Goal: Complete application form

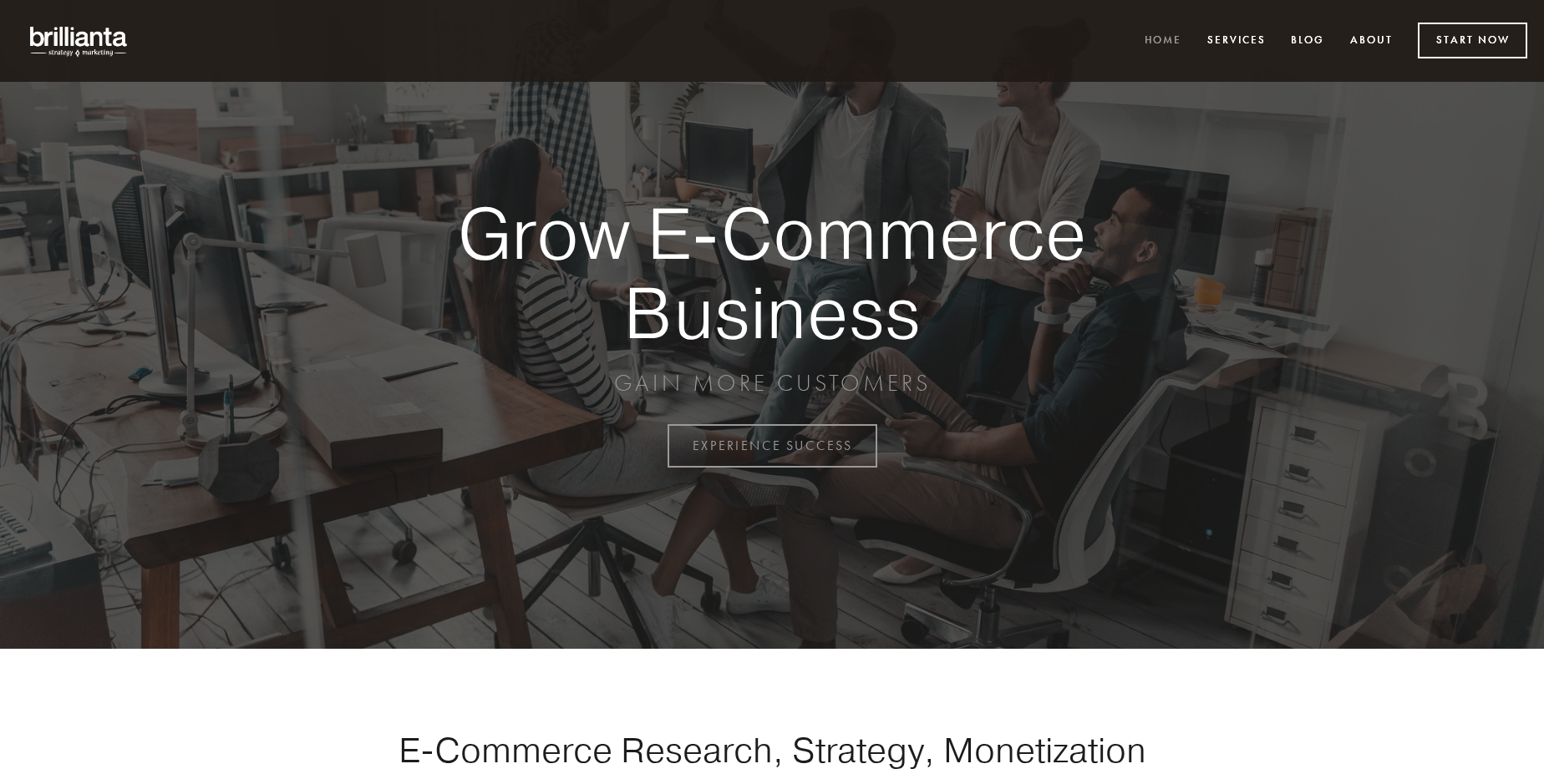
scroll to position [4379, 0]
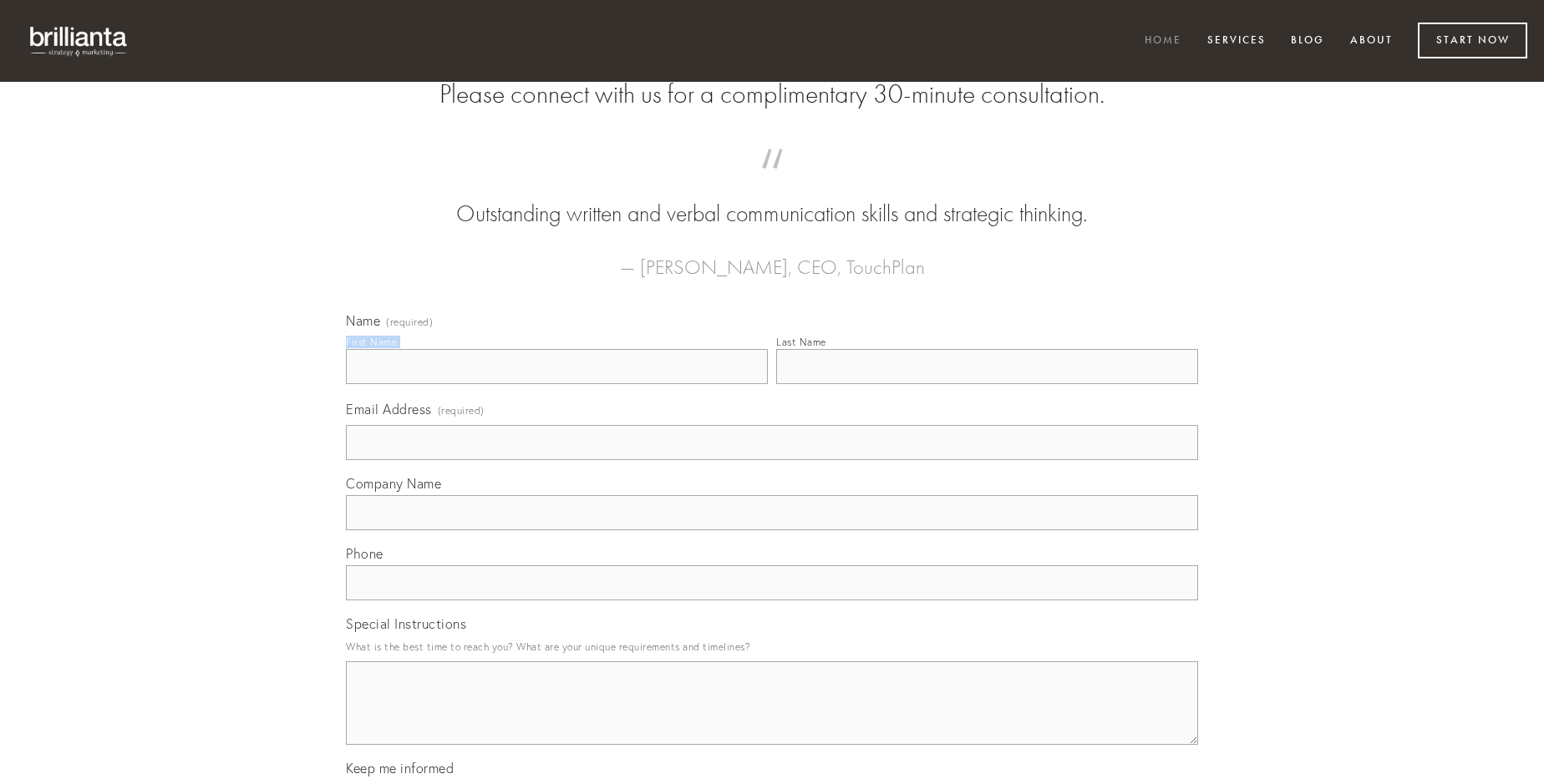
type input "[PERSON_NAME]"
click at [987, 384] on input "Last Name" at bounding box center [987, 366] width 422 height 35
type input "[PERSON_NAME]"
click at [772, 460] on input "Email Address (required)" at bounding box center [772, 442] width 853 height 35
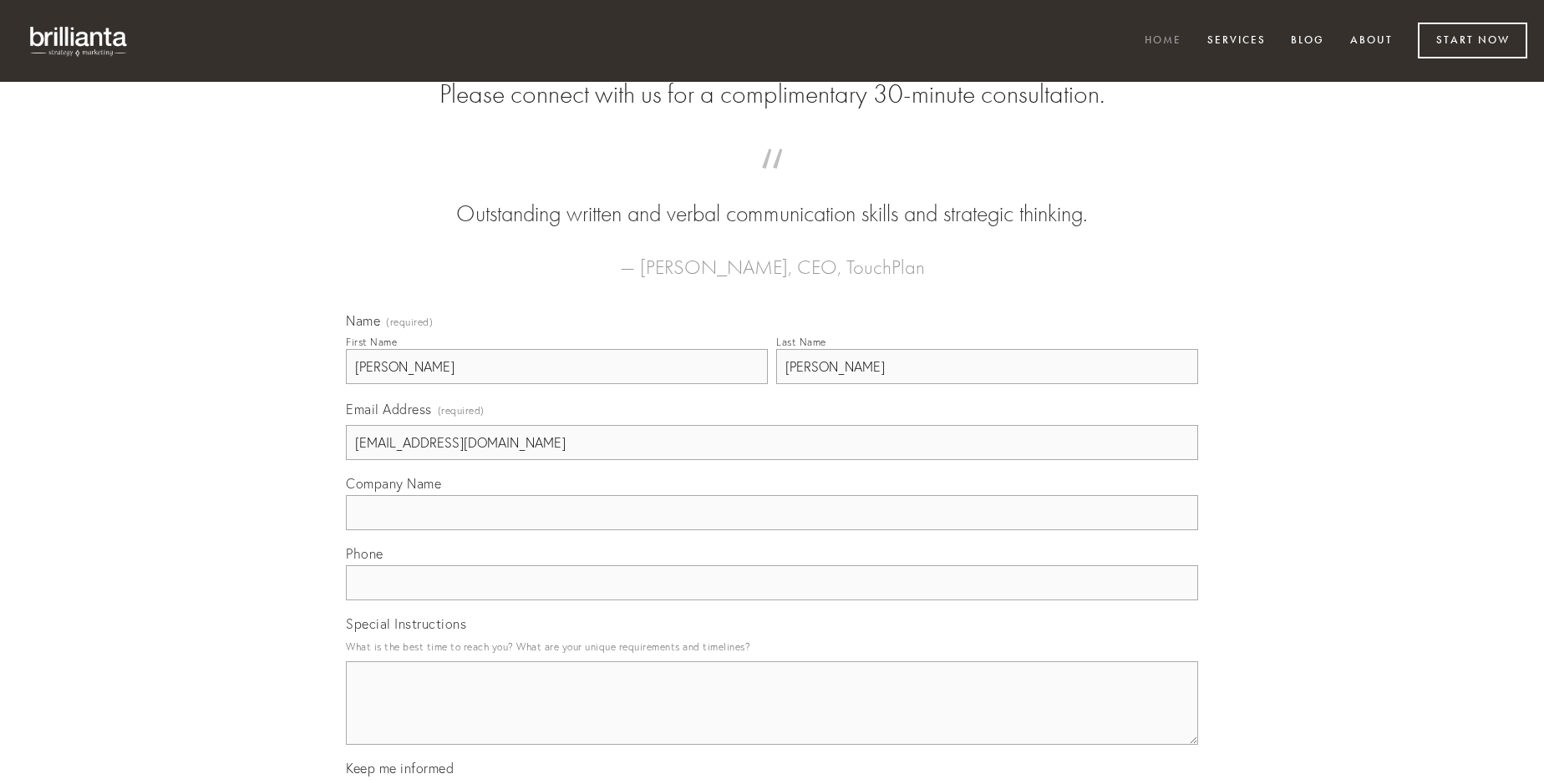
type input "[EMAIL_ADDRESS][DOMAIN_NAME]"
click at [772, 530] on input "Company Name" at bounding box center [772, 513] width 853 height 35
type input "desino"
click at [772, 601] on input "text" at bounding box center [772, 583] width 853 height 35
click at [772, 718] on textarea "Special Instructions" at bounding box center [772, 703] width 853 height 84
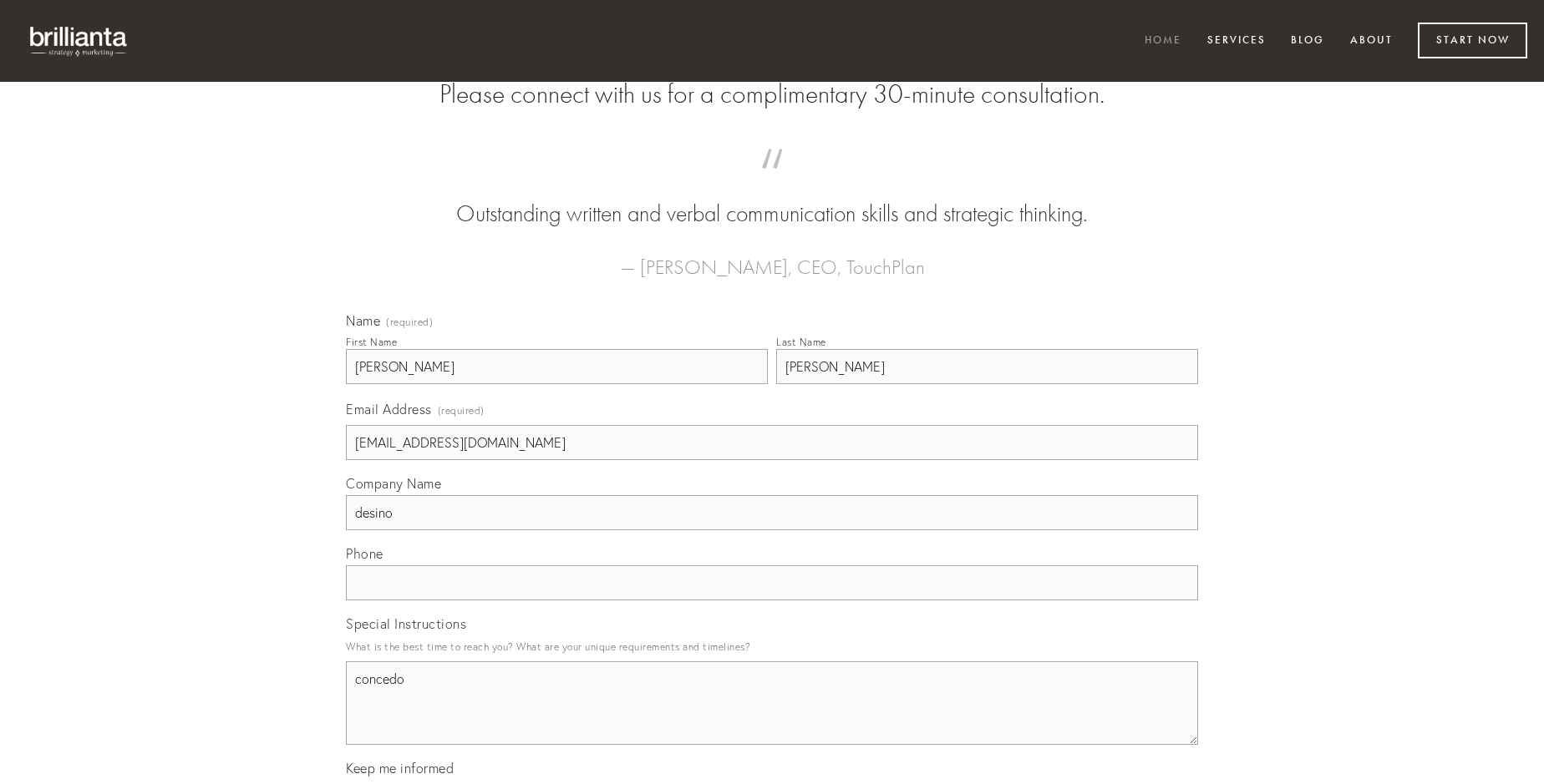
type textarea "concedo"
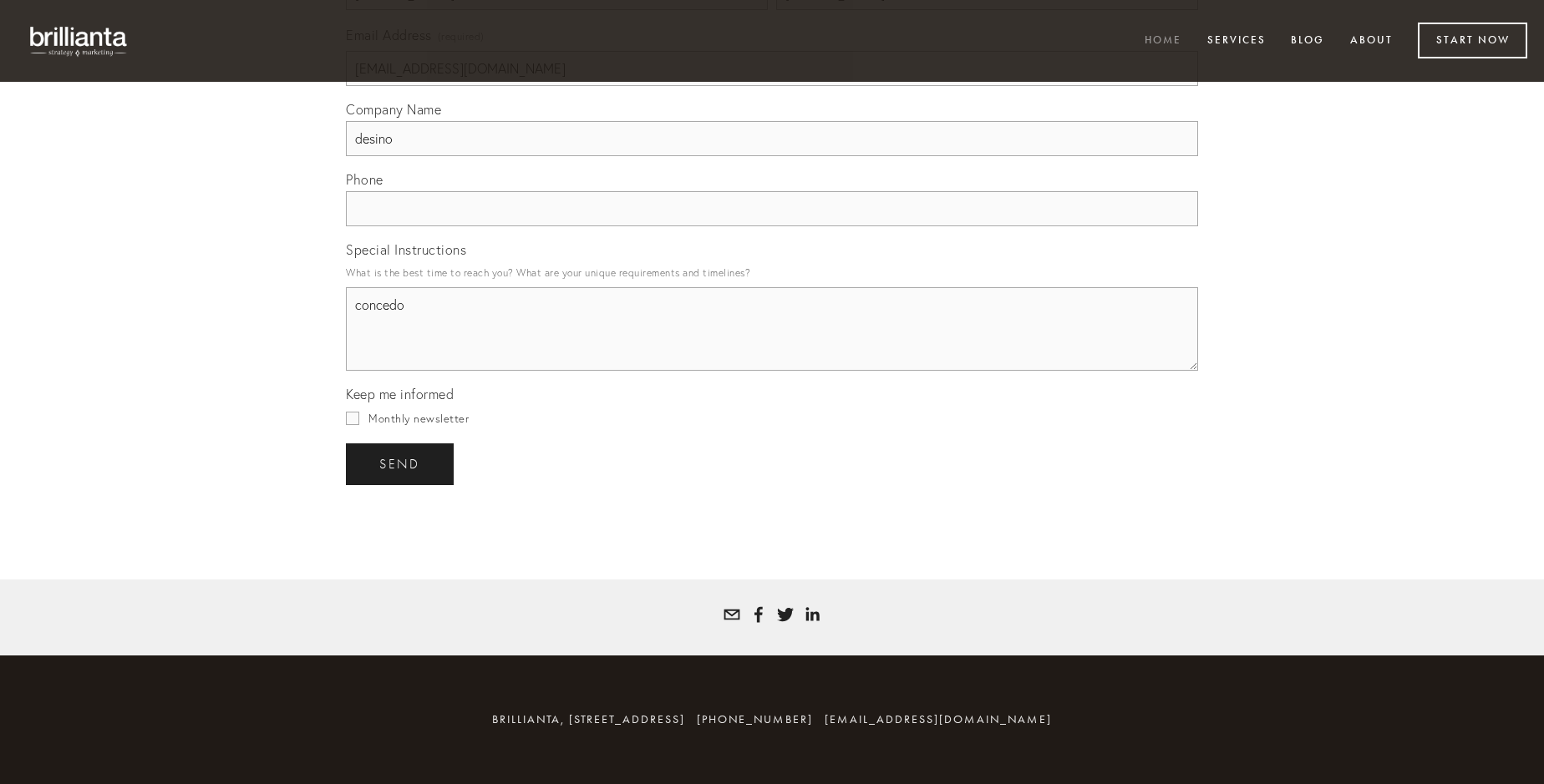
click at [401, 464] on span "send" at bounding box center [400, 465] width 41 height 15
